Goal: Browse casually: Explore the website without a specific task or goal

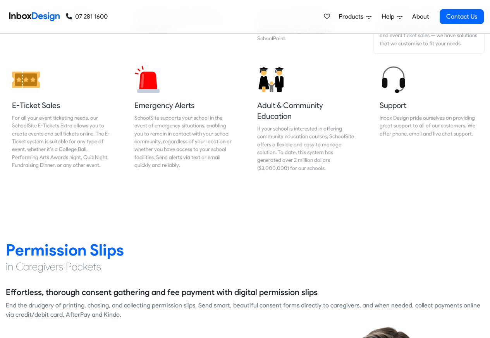
scroll to position [883, 0]
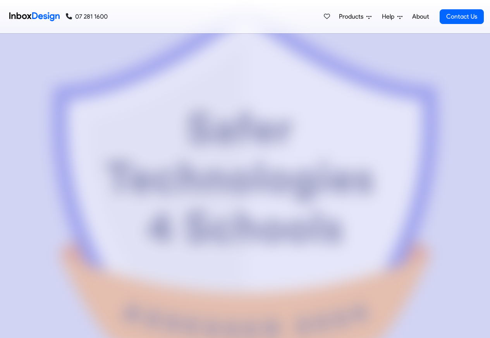
scroll to position [3322, 0]
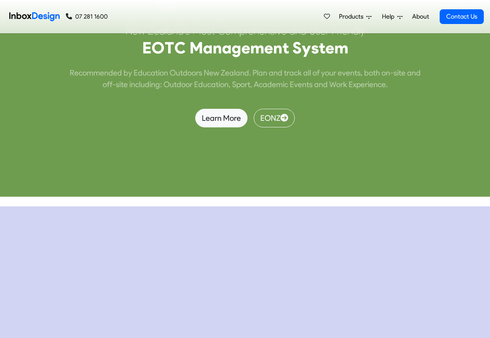
checkbox input "false"
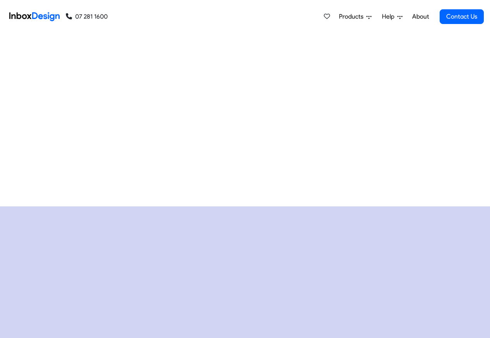
checkbox input "false"
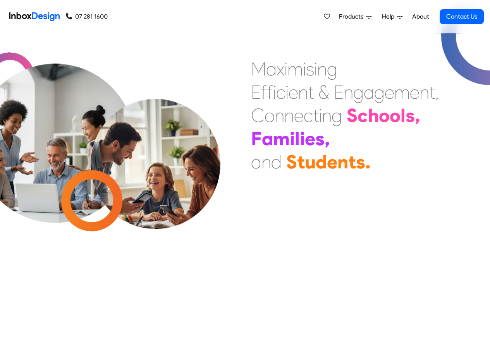
checkbox input "false"
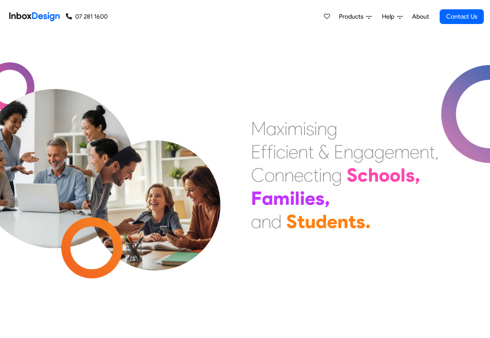
checkbox input "false"
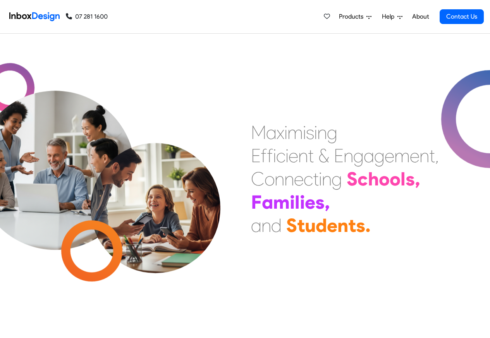
scroll to position [232, 0]
